Goal: Task Accomplishment & Management: Manage account settings

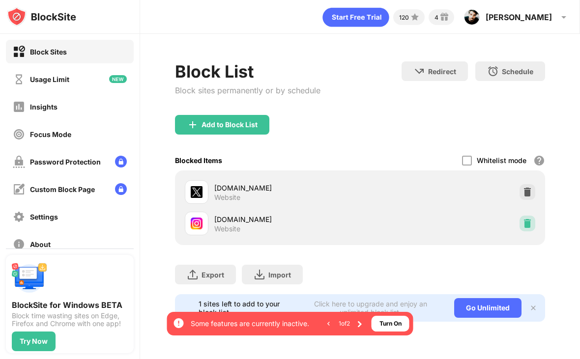
click at [526, 222] on img at bounding box center [527, 224] width 10 height 10
